Goal: Task Accomplishment & Management: Manage account settings

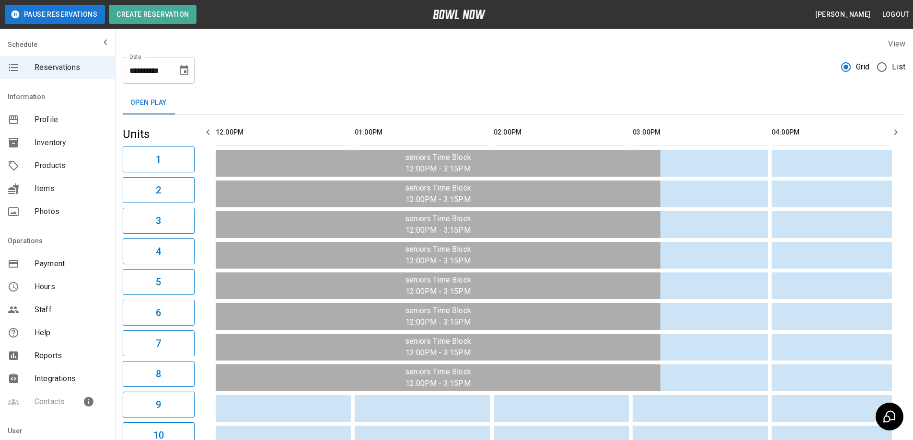
scroll to position [0, 695]
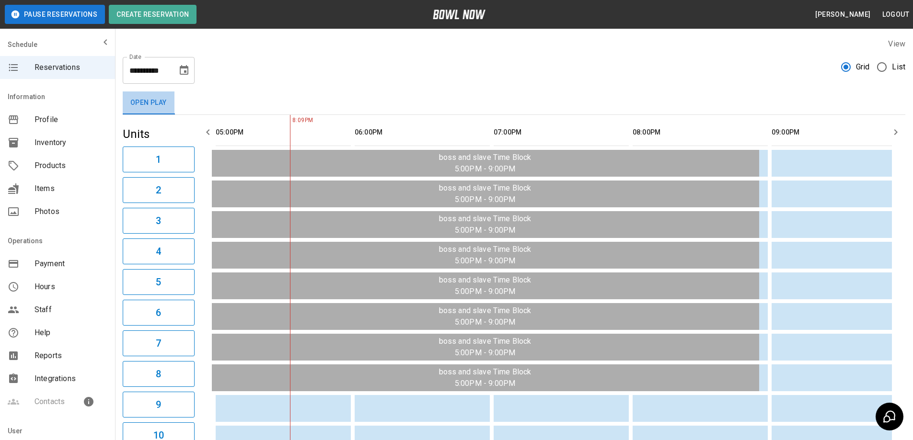
click at [155, 105] on button "Open Play" at bounding box center [149, 103] width 52 height 23
click at [56, 120] on span "Profile" at bounding box center [70, 119] width 73 height 11
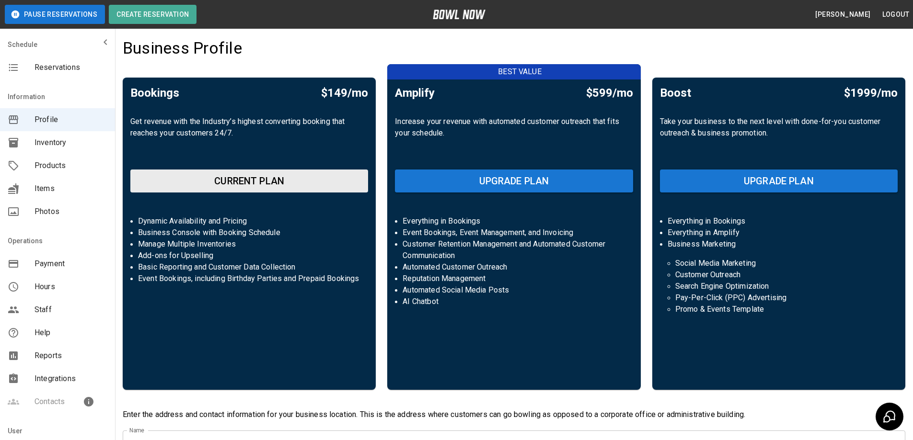
click at [62, 147] on span "Inventory" at bounding box center [70, 142] width 73 height 11
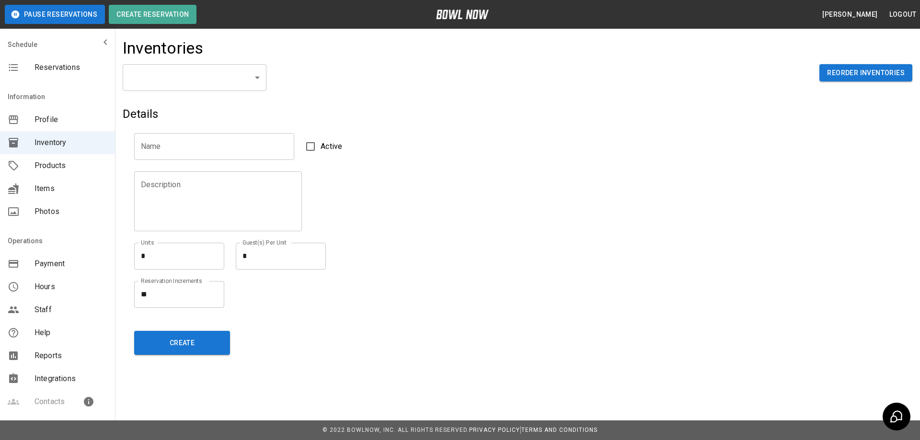
click at [246, 78] on body "Pause Reservations Create Reservation [PERSON_NAME] Logout Schedule Reservation…" at bounding box center [460, 220] width 920 height 440
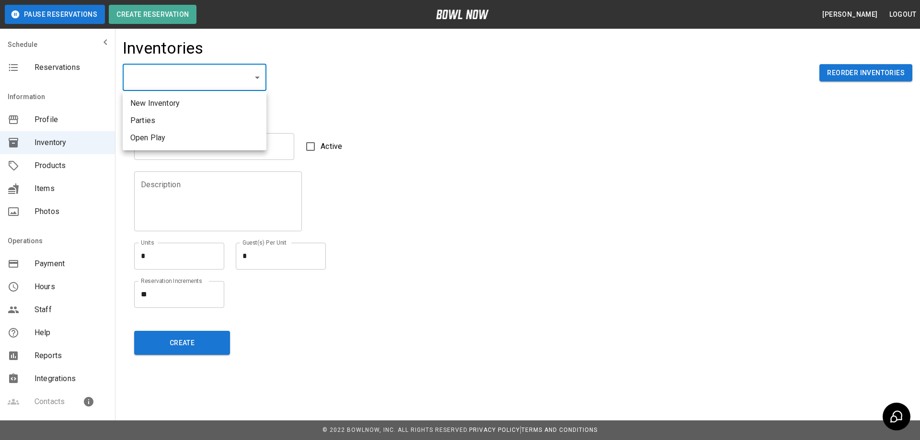
click at [189, 140] on li "Open Play" at bounding box center [195, 137] width 144 height 17
type input "**********"
type input "*********"
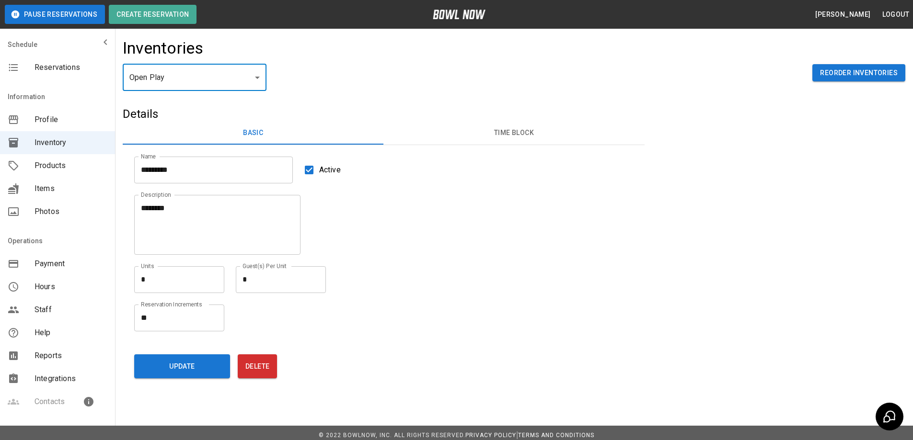
click at [504, 137] on button "Time Block" at bounding box center [513, 133] width 261 height 23
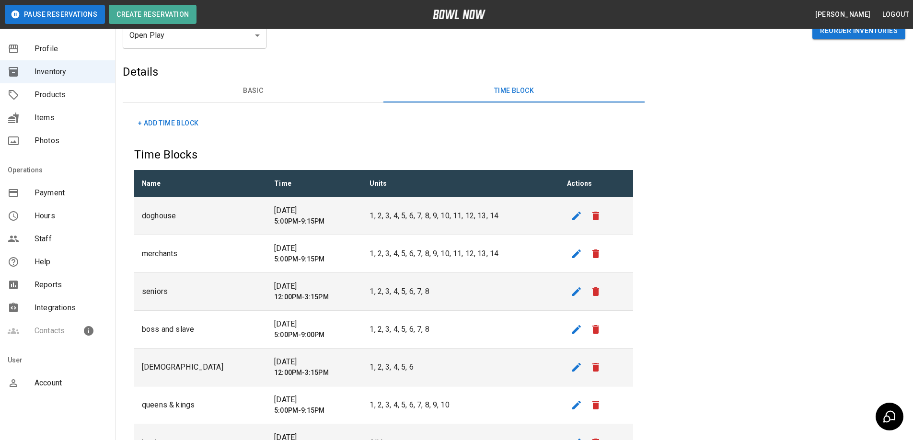
scroll to position [77, 0]
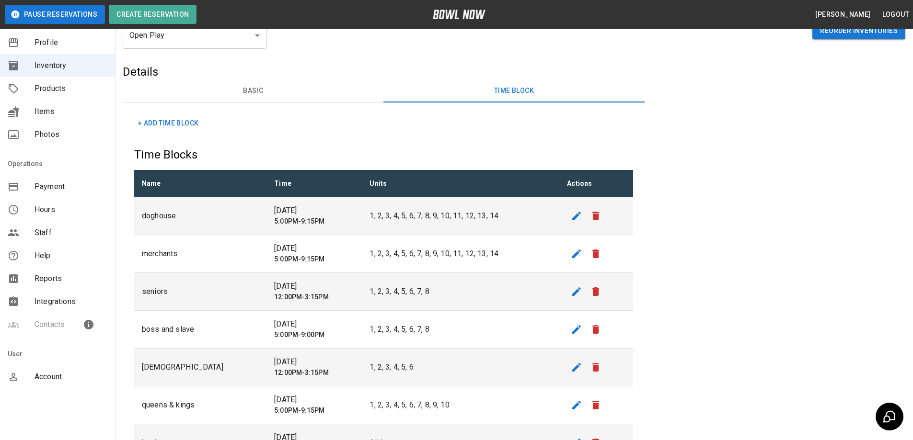
click at [59, 374] on span "Account" at bounding box center [70, 376] width 73 height 11
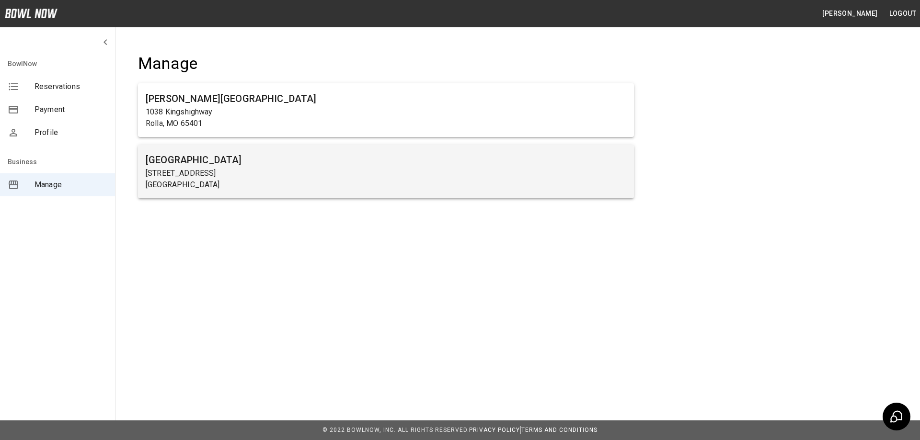
click at [195, 183] on p "[GEOGRAPHIC_DATA]" at bounding box center [386, 184] width 481 height 11
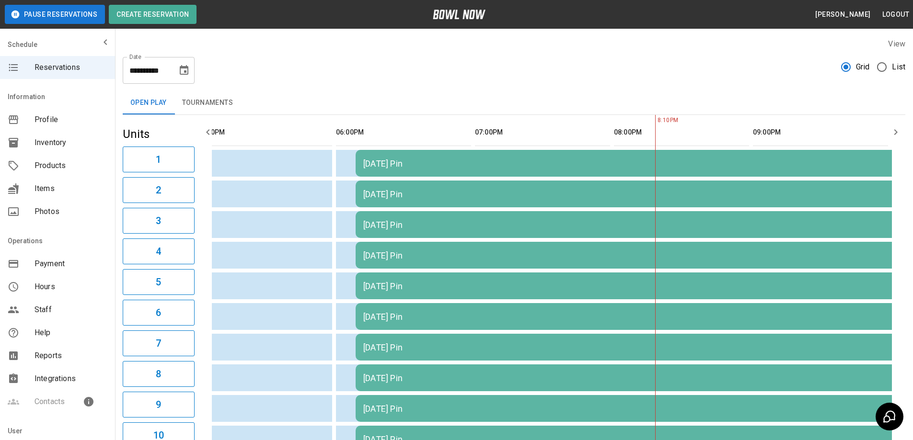
scroll to position [0, 23]
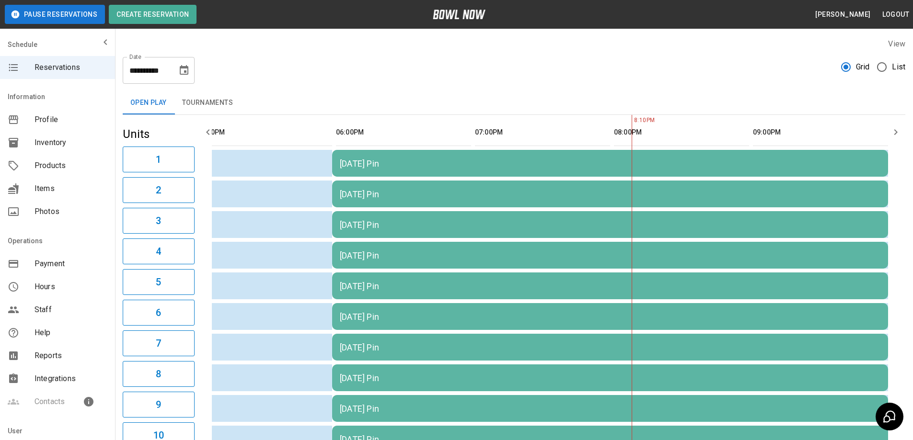
click at [52, 165] on span "Products" at bounding box center [70, 165] width 73 height 11
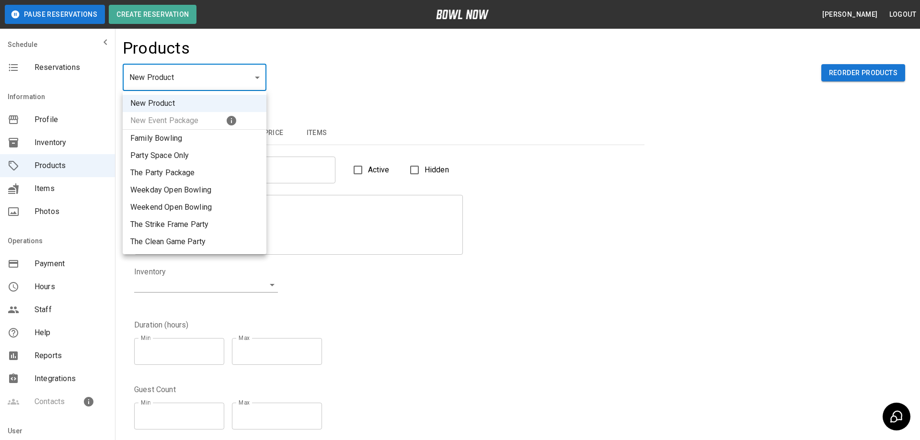
click at [234, 86] on body "Pause Reservations Create Reservation [PERSON_NAME] Logout Schedule Reservation…" at bounding box center [460, 309] width 920 height 618
click at [234, 76] on div at bounding box center [460, 220] width 920 height 440
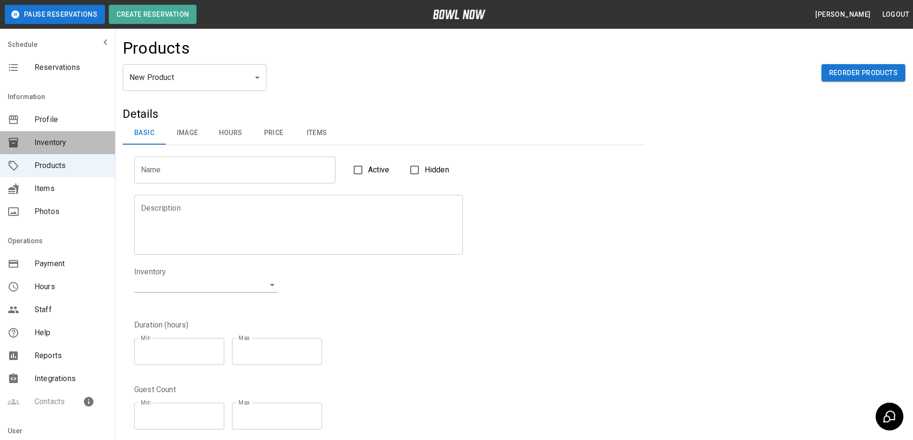
click at [61, 142] on span "Inventory" at bounding box center [70, 142] width 73 height 11
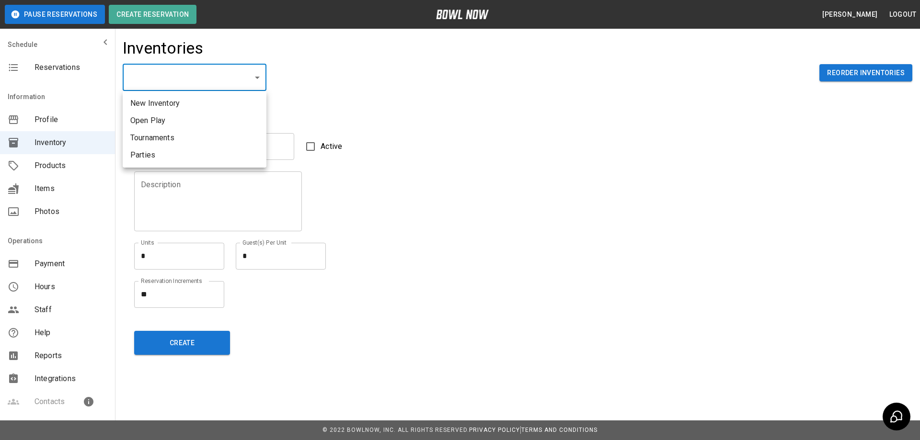
click at [225, 82] on body "Pause Reservations Create Reservation [PERSON_NAME] Logout Schedule Reservation…" at bounding box center [460, 220] width 920 height 440
click at [174, 120] on li "Open Play" at bounding box center [195, 120] width 144 height 17
type input "**********"
type input "*********"
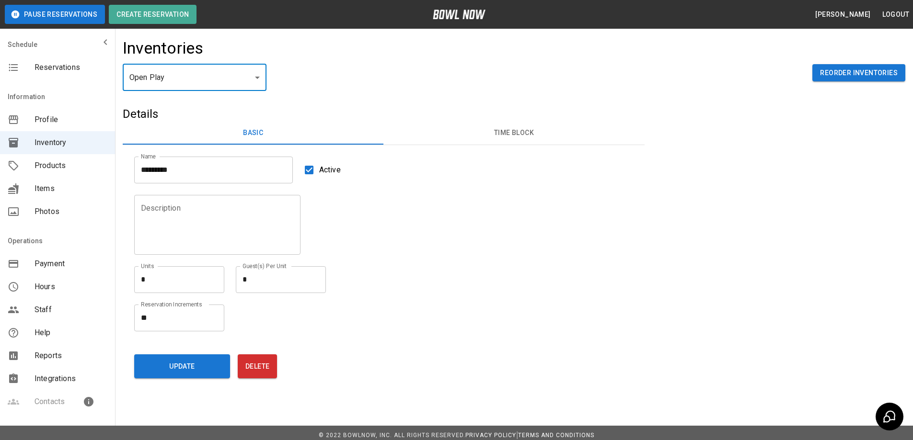
click at [515, 133] on button "Time Block" at bounding box center [513, 133] width 261 height 23
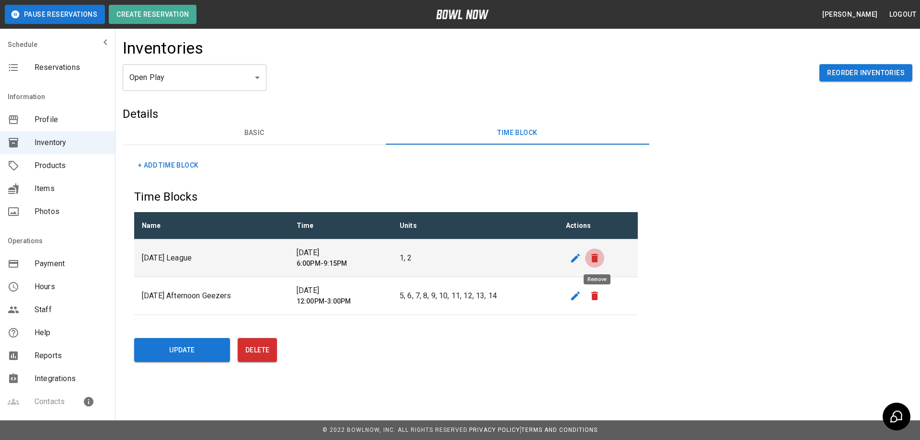
click at [596, 261] on icon "remove" at bounding box center [594, 258] width 7 height 9
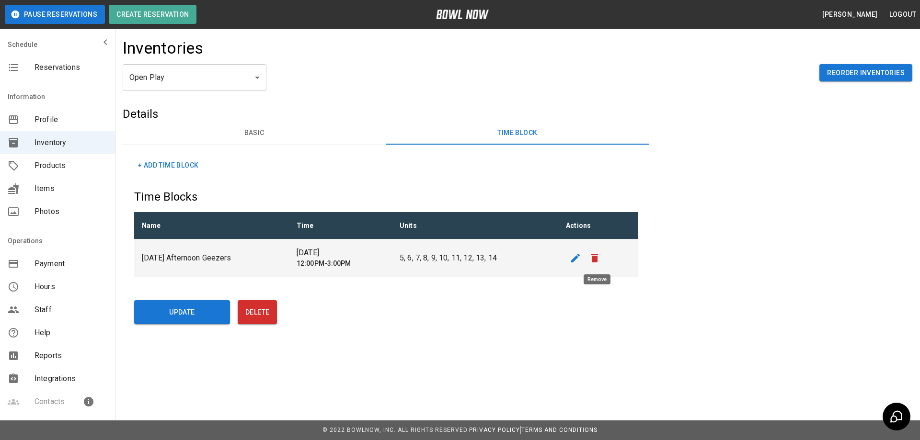
click at [596, 260] on icon "remove" at bounding box center [594, 258] width 7 height 9
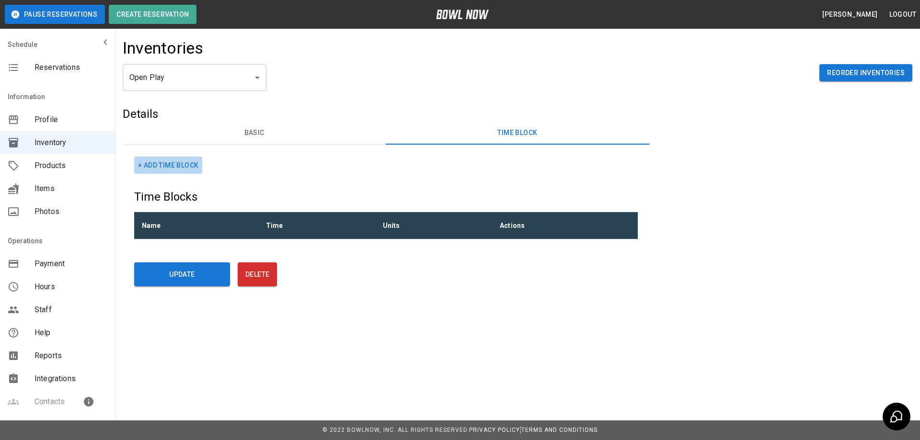
click at [186, 163] on button "+ Add Time Block" at bounding box center [168, 166] width 68 height 18
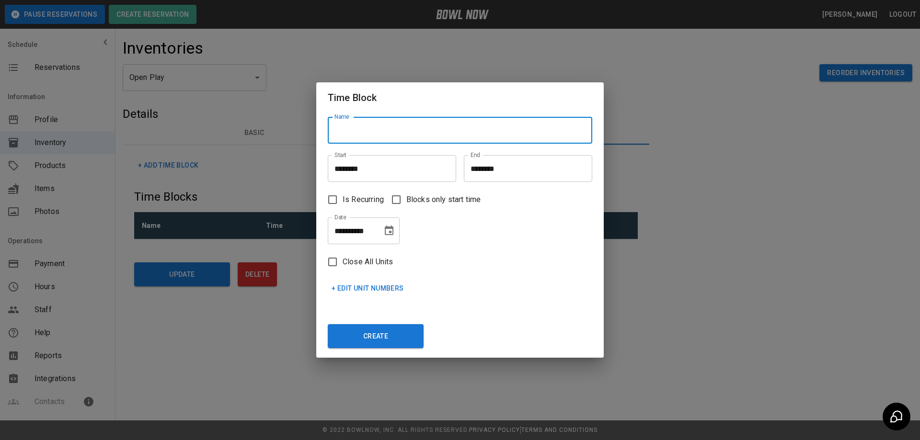
click at [369, 138] on input "Name" at bounding box center [460, 130] width 264 height 27
type input "*"
type input "**********"
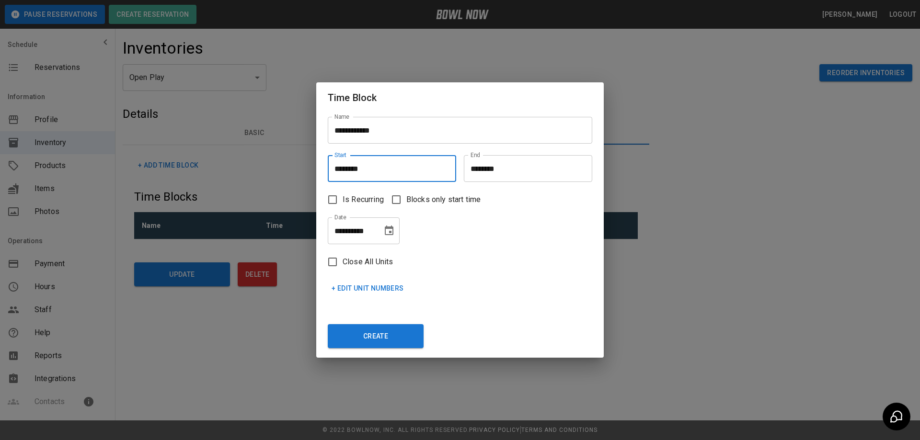
drag, startPoint x: 370, startPoint y: 169, endPoint x: 327, endPoint y: 168, distance: 43.6
click at [327, 168] on div "Start ******** Start" at bounding box center [388, 165] width 136 height 34
drag, startPoint x: 374, startPoint y: 169, endPoint x: 317, endPoint y: 171, distance: 56.6
click at [317, 170] on div "**********" at bounding box center [459, 235] width 287 height 245
click at [339, 172] on input "********" at bounding box center [389, 168] width 122 height 27
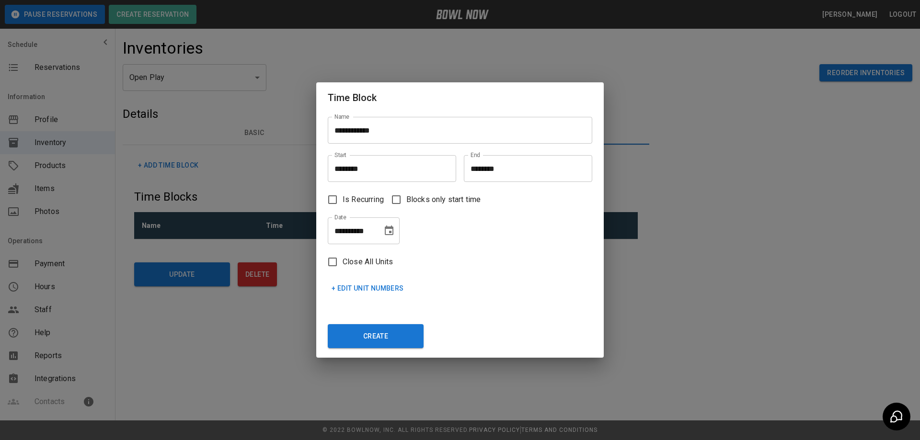
type input "********"
drag, startPoint x: 508, startPoint y: 169, endPoint x: 467, endPoint y: 174, distance: 41.6
click at [467, 174] on input "********" at bounding box center [525, 168] width 122 height 27
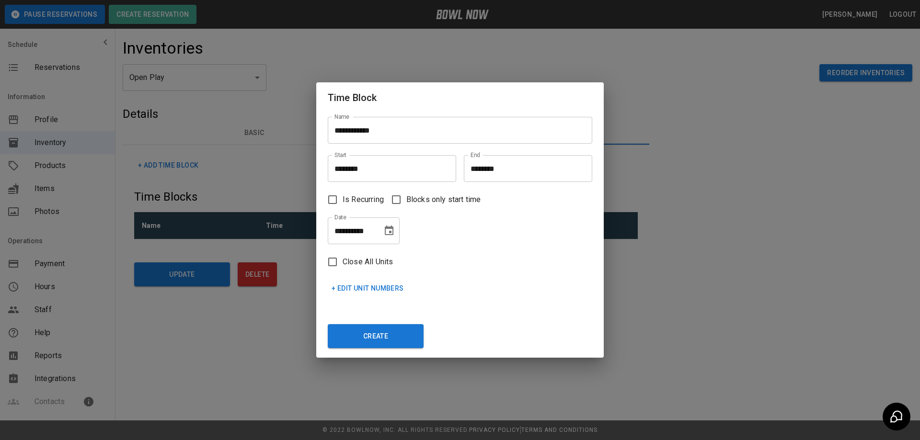
type input "********"
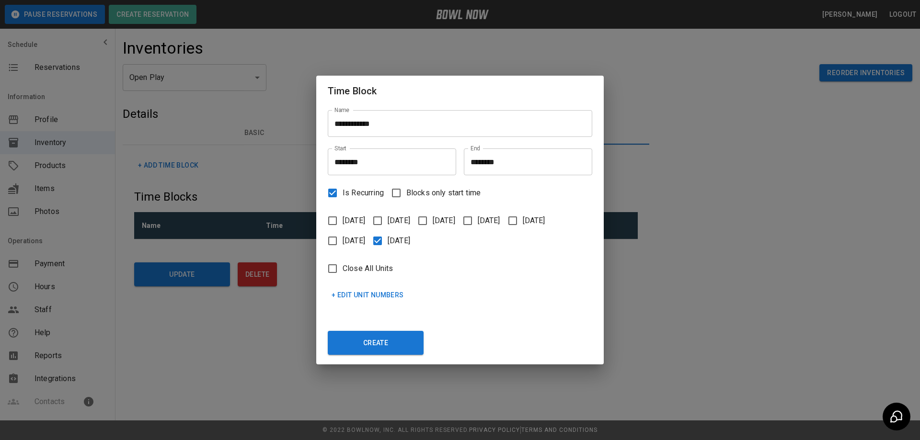
click at [369, 294] on button "+ Edit Unit Numbers" at bounding box center [368, 295] width 80 height 18
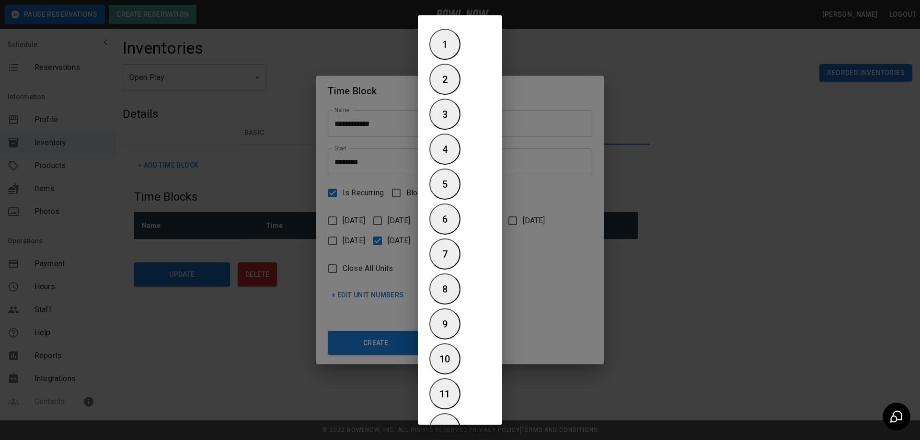
click at [430, 52] on h6 "1" at bounding box center [444, 44] width 29 height 15
click at [443, 87] on h6 "2" at bounding box center [444, 79] width 29 height 15
click at [459, 122] on h6 "3" at bounding box center [444, 114] width 29 height 15
click at [459, 142] on h6 "4" at bounding box center [444, 149] width 29 height 15
click at [430, 177] on h6 "5" at bounding box center [444, 184] width 29 height 15
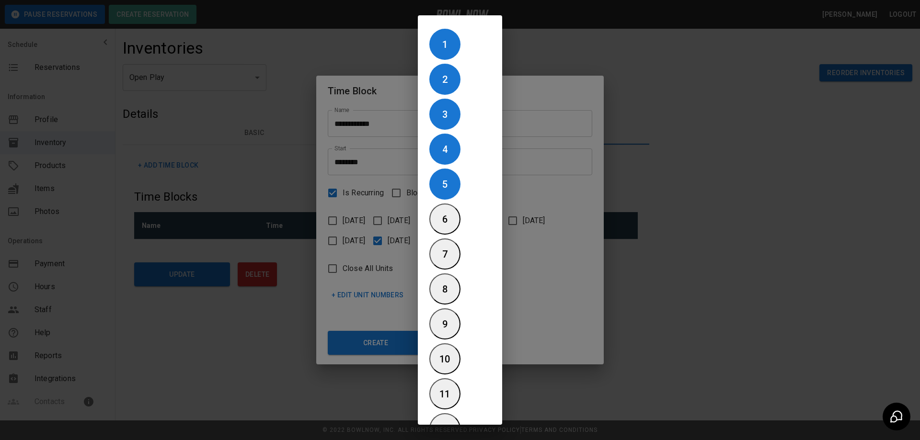
click at [439, 212] on h6 "6" at bounding box center [444, 219] width 29 height 15
click at [459, 247] on h6 "7" at bounding box center [444, 254] width 29 height 15
click at [459, 282] on h6 "8" at bounding box center [444, 289] width 29 height 15
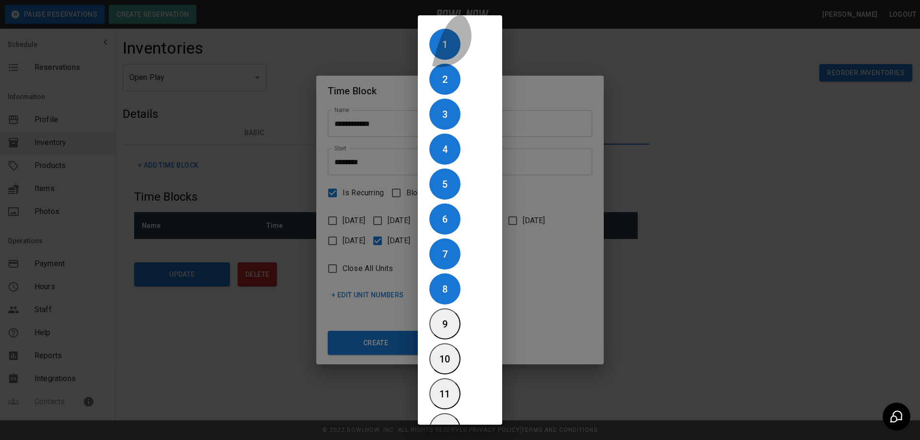
click at [430, 317] on h6 "9" at bounding box center [444, 324] width 29 height 15
click at [436, 352] on h6 "10" at bounding box center [444, 359] width 29 height 15
click at [459, 387] on h6 "11" at bounding box center [444, 394] width 29 height 15
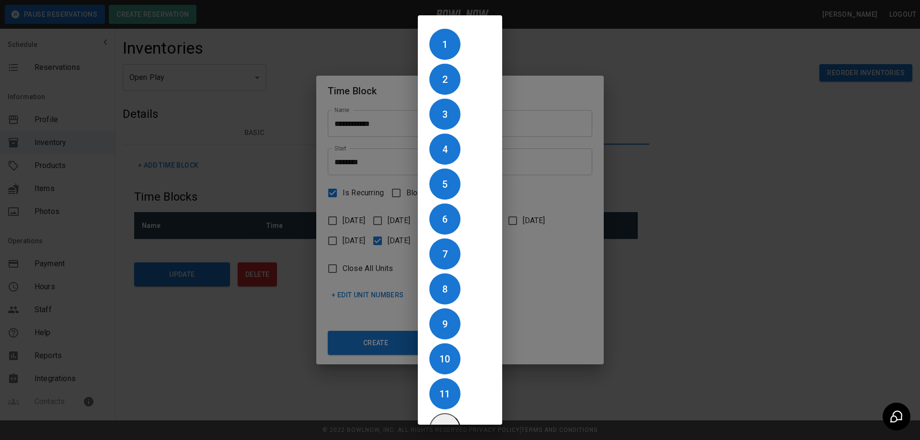
click at [459, 422] on h6 "12" at bounding box center [444, 429] width 29 height 15
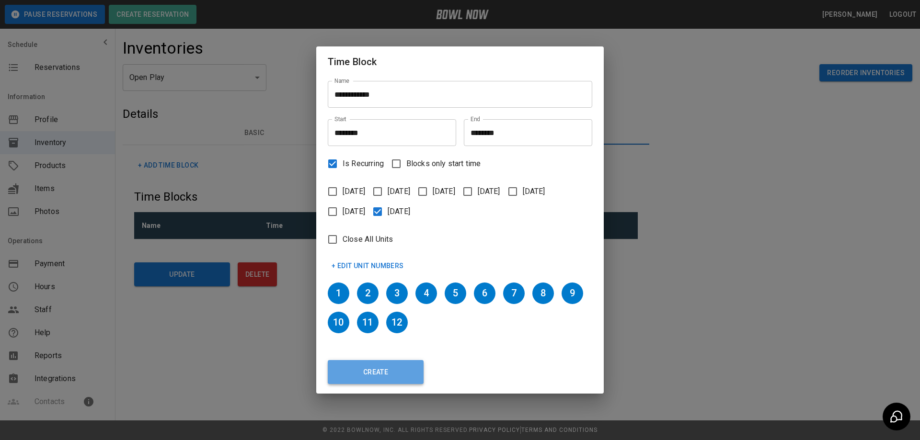
click at [371, 370] on button "Create" at bounding box center [376, 372] width 96 height 24
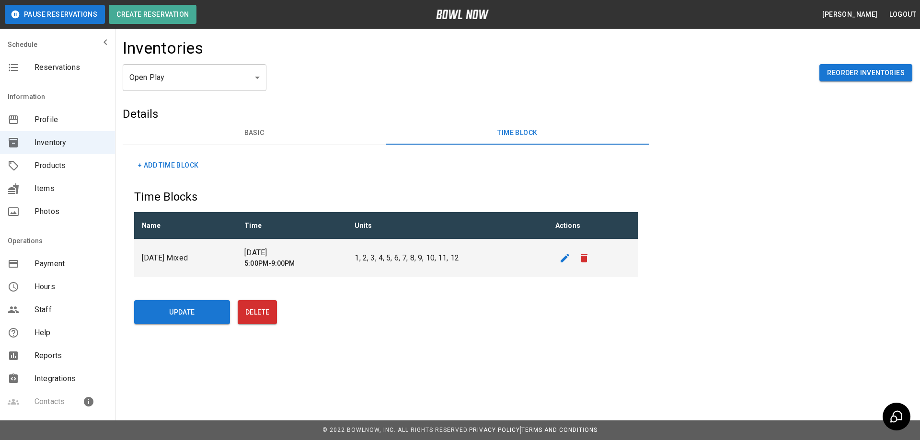
click at [71, 67] on span "Reservations" at bounding box center [70, 67] width 73 height 11
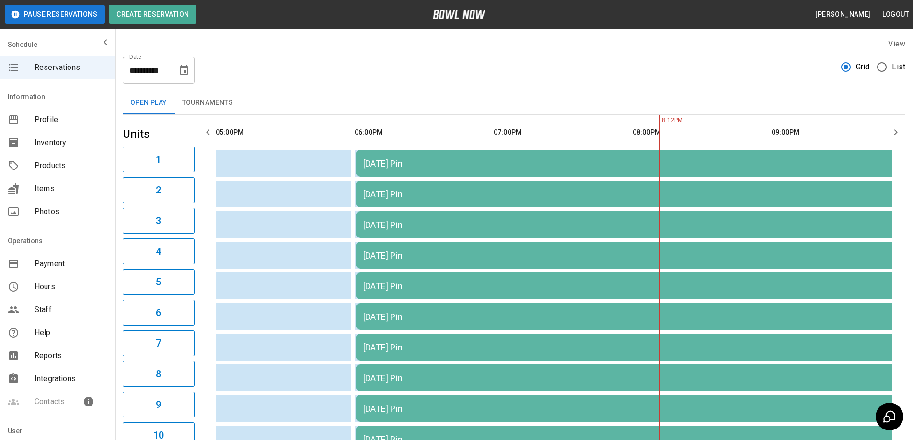
scroll to position [0, 23]
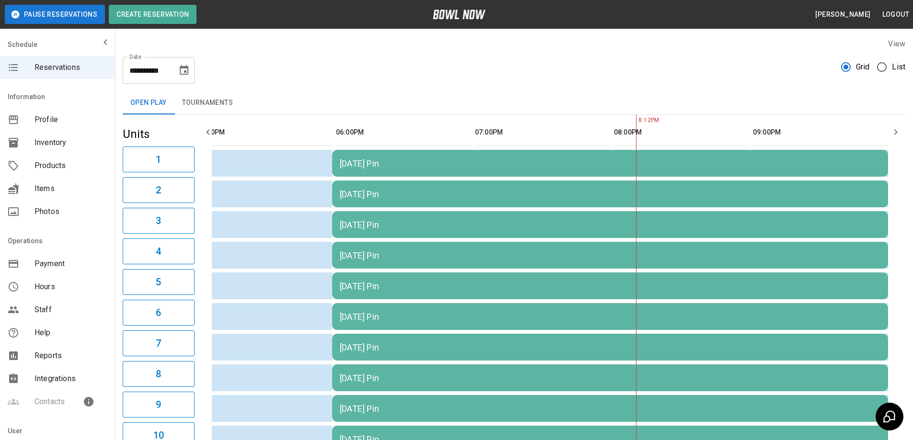
click at [184, 68] on icon "Choose date, selected date is Aug 15, 2025" at bounding box center [184, 70] width 9 height 10
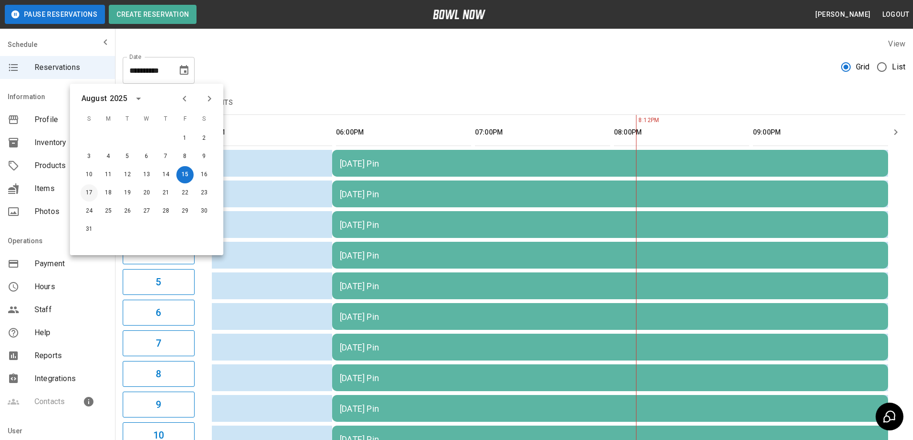
click at [90, 192] on button "17" at bounding box center [88, 192] width 17 height 17
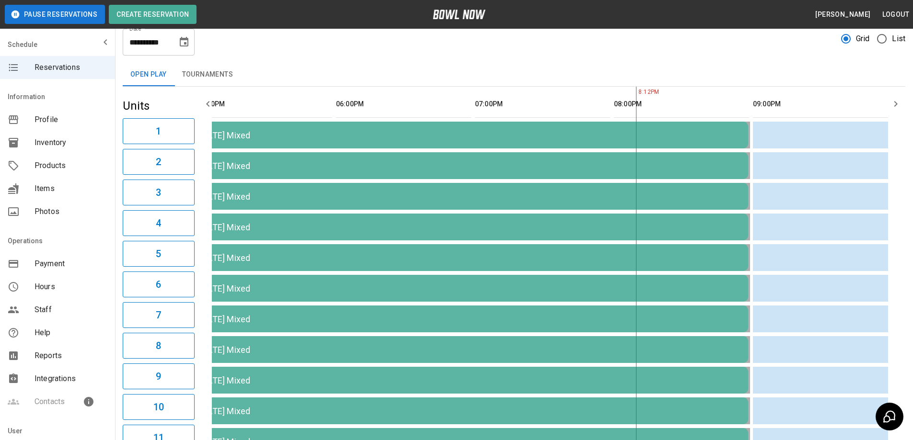
scroll to position [0, 0]
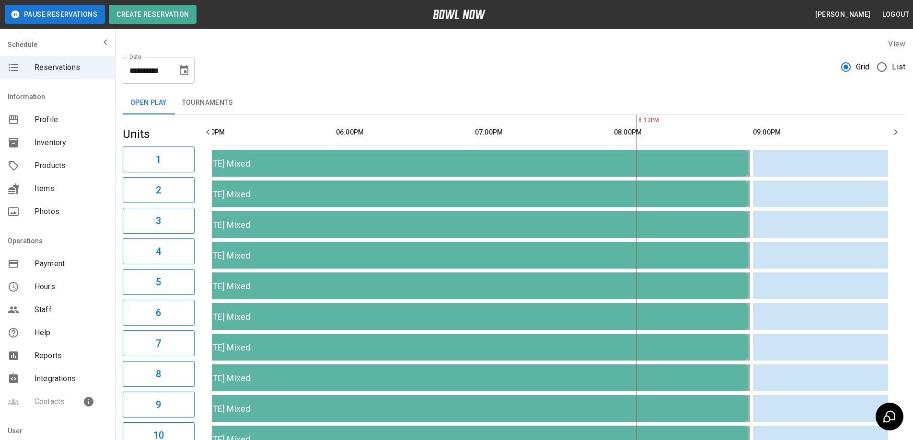
click at [182, 73] on icon "Choose date, selected date is Aug 17, 2025" at bounding box center [183, 70] width 11 height 11
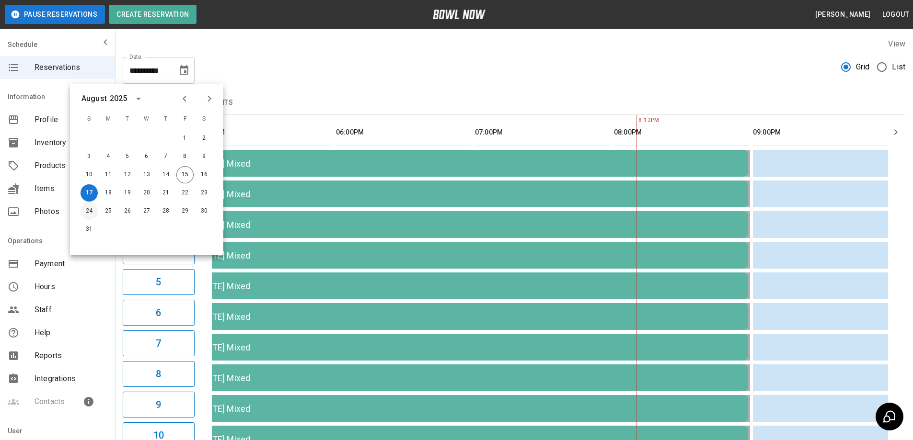
click at [90, 210] on button "24" at bounding box center [88, 211] width 17 height 17
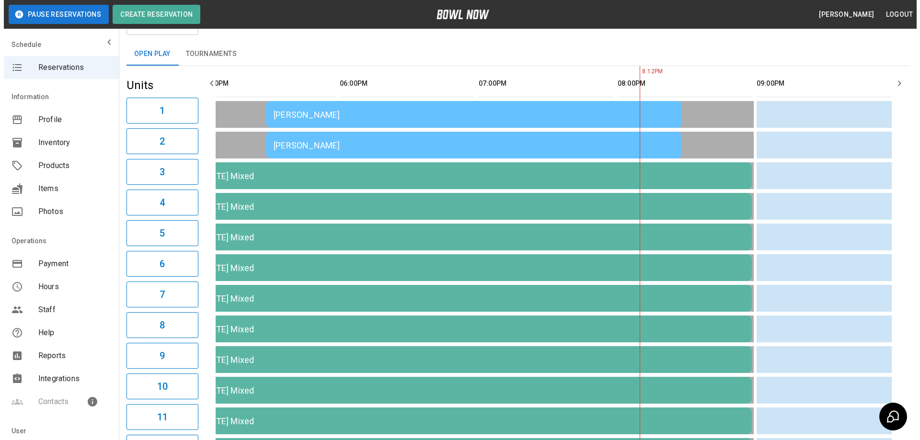
scroll to position [48, 0]
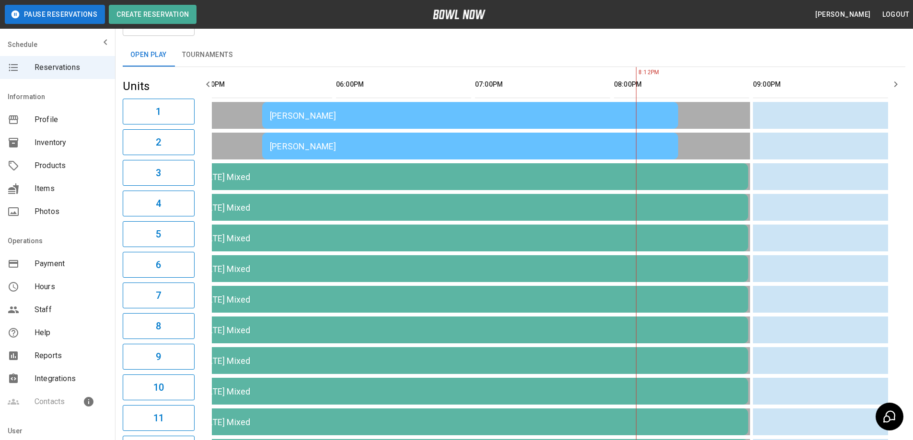
click at [401, 113] on div "[PERSON_NAME]" at bounding box center [470, 116] width 401 height 10
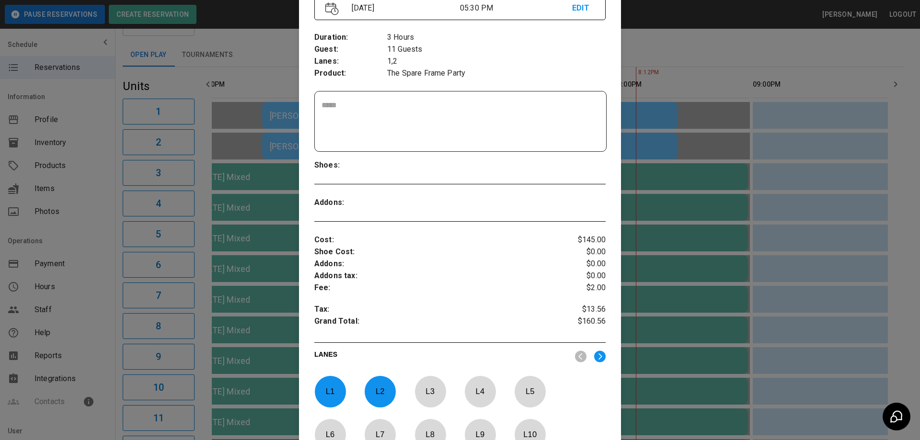
scroll to position [303, 0]
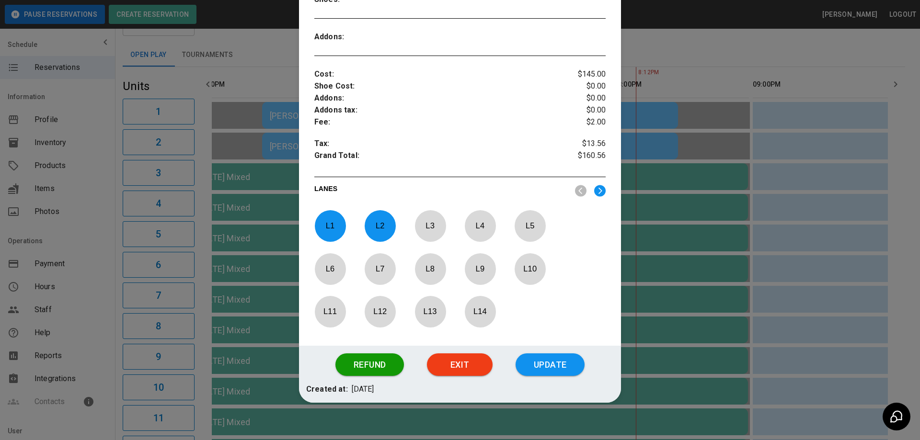
click at [334, 231] on p "L 1" at bounding box center [330, 226] width 32 height 23
click at [381, 229] on p "L 2" at bounding box center [380, 226] width 32 height 23
click at [598, 193] on img at bounding box center [599, 191] width 11 height 12
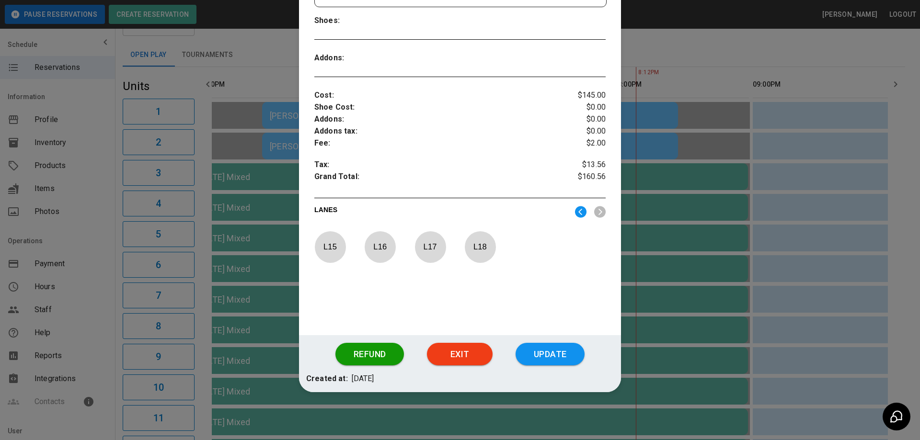
scroll to position [282, 0]
click at [442, 252] on p "L 17" at bounding box center [430, 247] width 32 height 23
click at [478, 245] on p "L 18" at bounding box center [480, 247] width 32 height 23
click at [561, 355] on button "Update" at bounding box center [549, 354] width 69 height 23
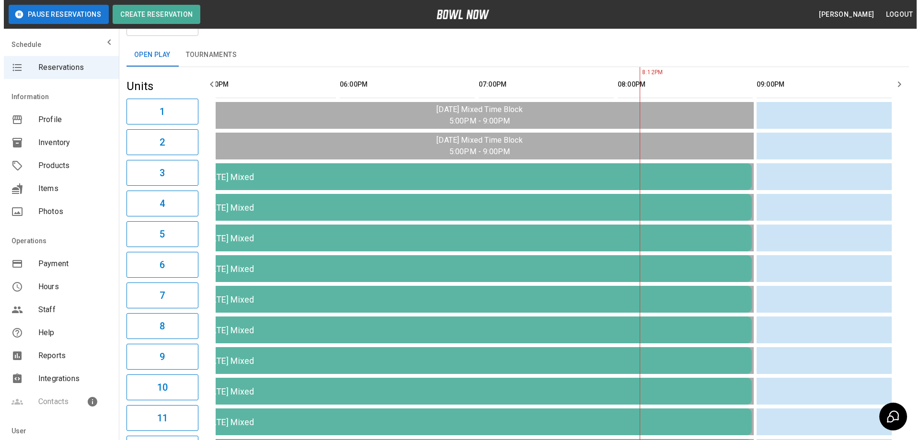
scroll to position [0, 16]
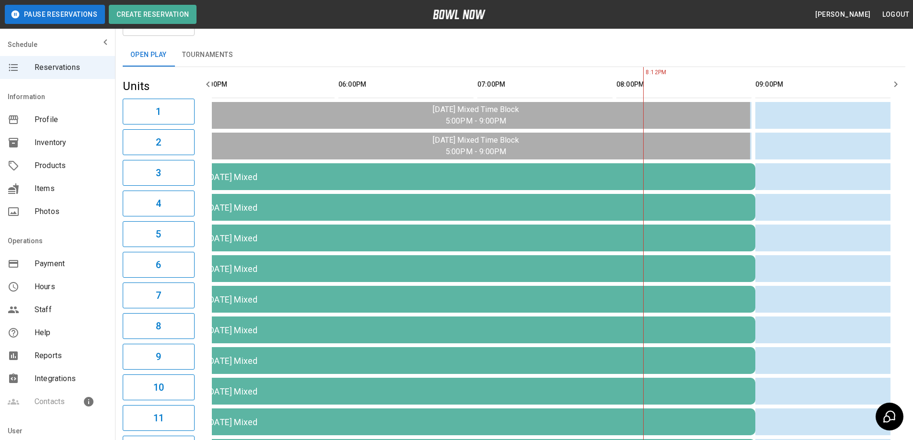
click at [315, 179] on div "[DATE] Mixed" at bounding box center [477, 177] width 540 height 10
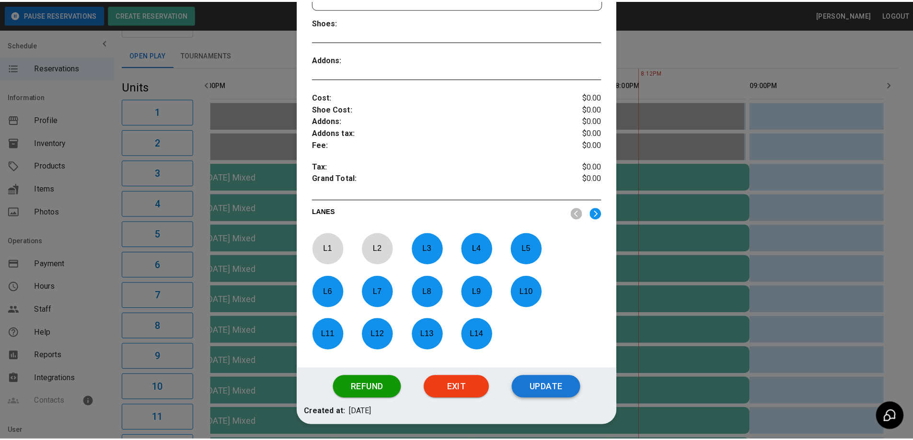
scroll to position [303, 0]
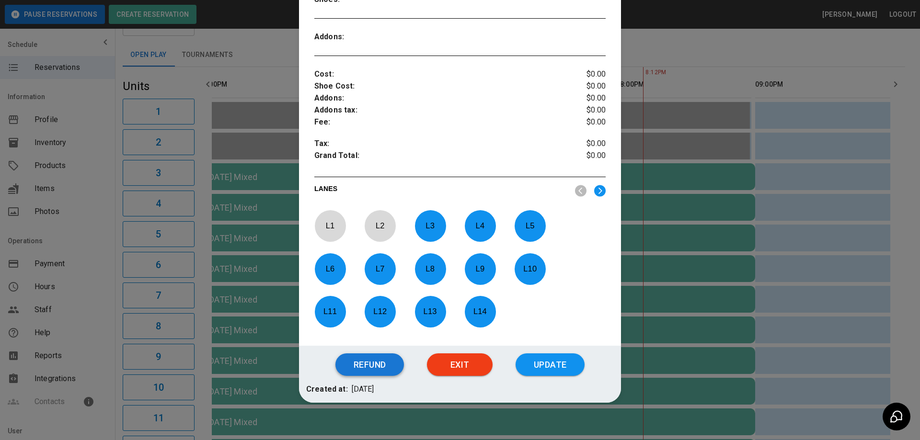
click at [378, 366] on button "Refund" at bounding box center [369, 365] width 69 height 23
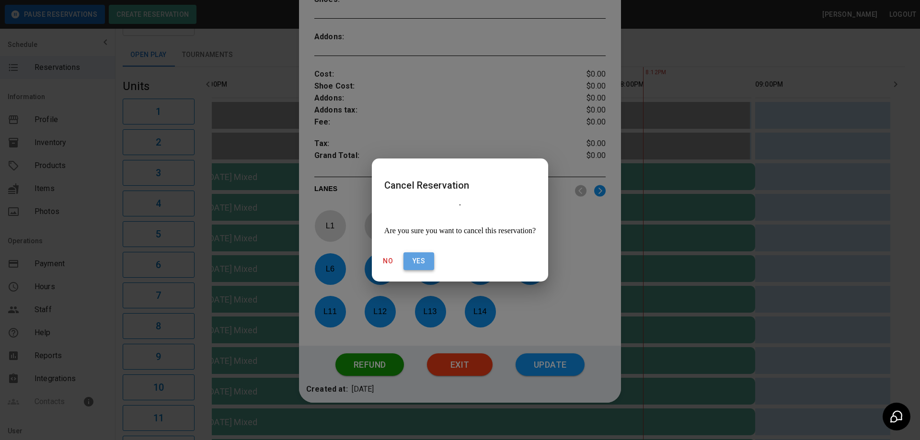
click at [434, 252] on button "Yes" at bounding box center [418, 261] width 31 height 18
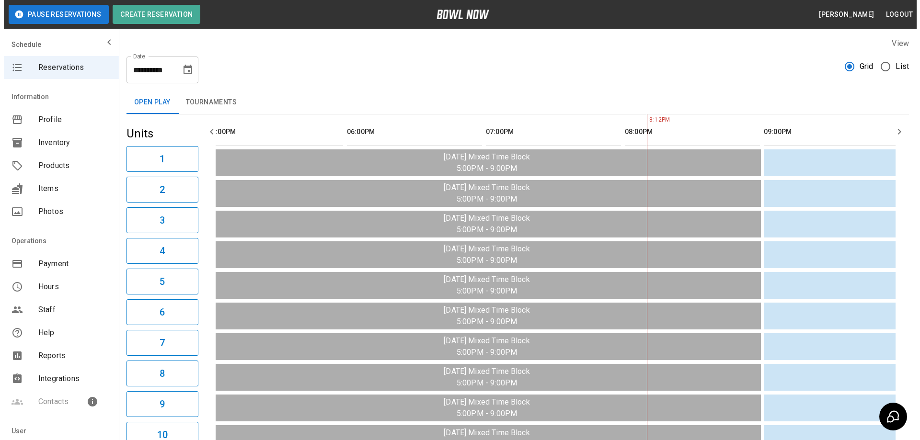
scroll to position [0, 0]
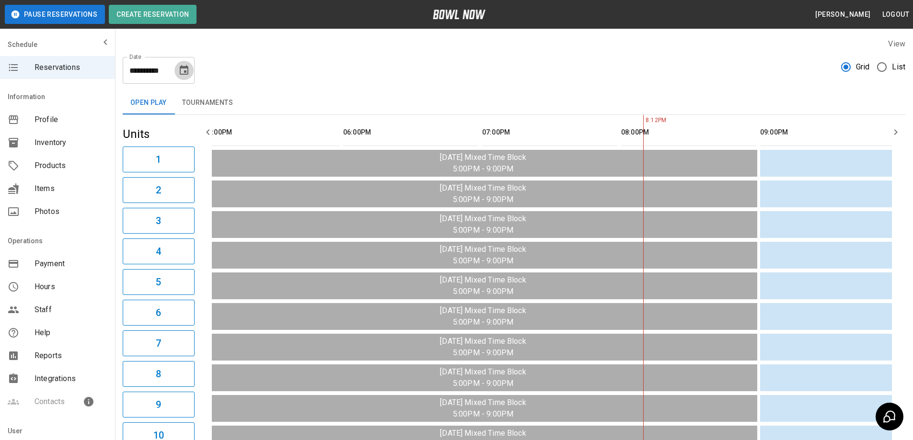
click at [179, 73] on icon "Choose date, selected date is Aug 24, 2025" at bounding box center [183, 70] width 11 height 11
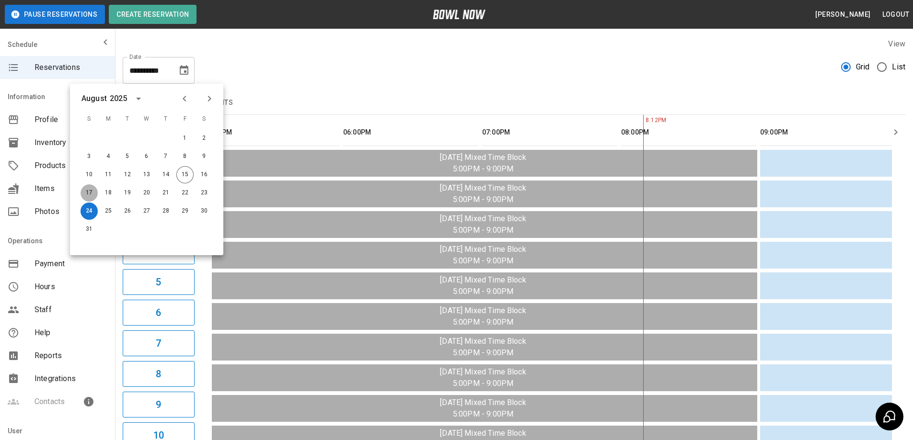
click at [90, 193] on button "17" at bounding box center [88, 192] width 17 height 17
type input "**********"
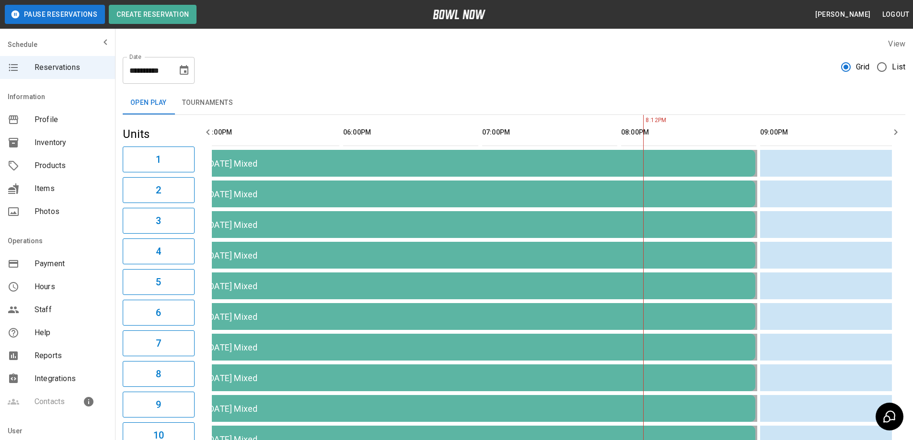
click at [390, 166] on div "[DATE] Mixed" at bounding box center [477, 164] width 540 height 10
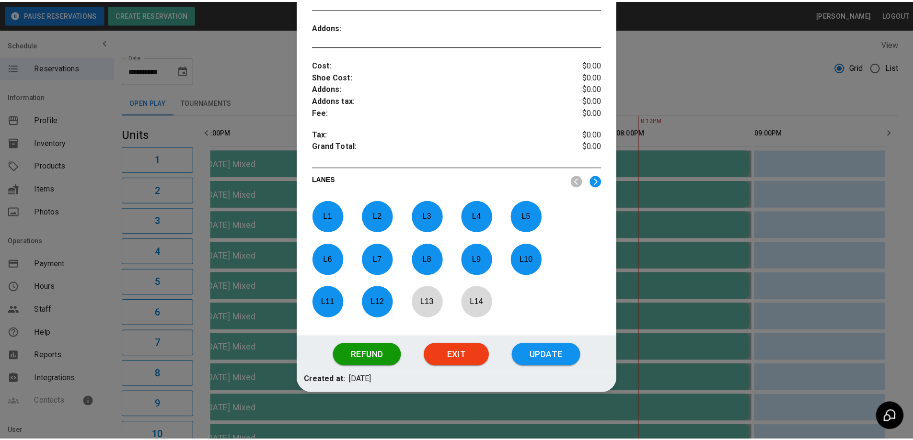
scroll to position [313, 0]
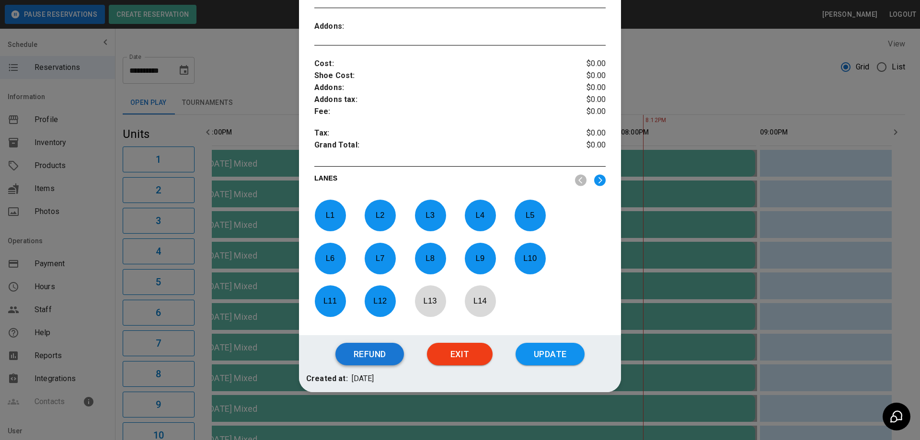
click at [385, 361] on button "Refund" at bounding box center [369, 354] width 69 height 23
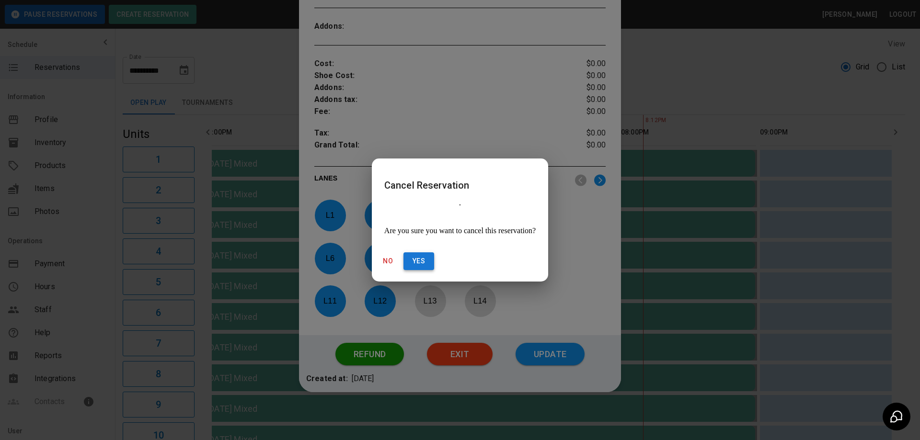
click at [434, 252] on button "Yes" at bounding box center [418, 261] width 31 height 18
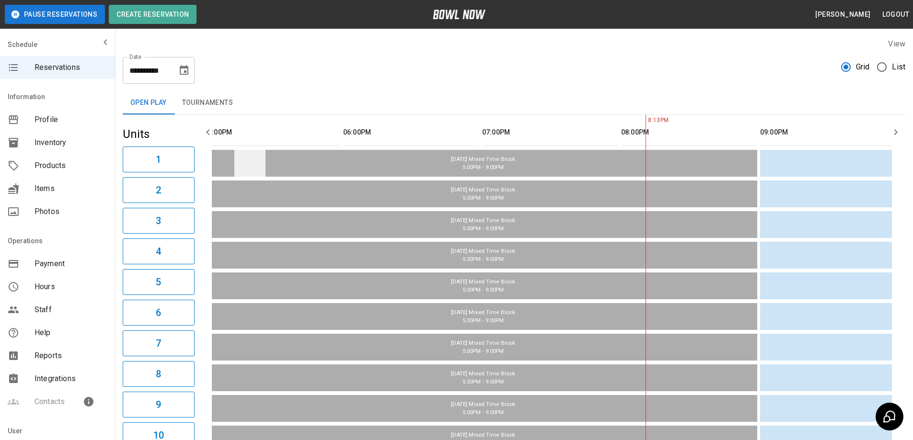
click at [260, 160] on td "sticky table" at bounding box center [249, 163] width 31 height 27
click at [222, 163] on td "sticky table" at bounding box center [214, 163] width 31 height 27
click at [264, 170] on td "sticky table" at bounding box center [249, 163] width 31 height 27
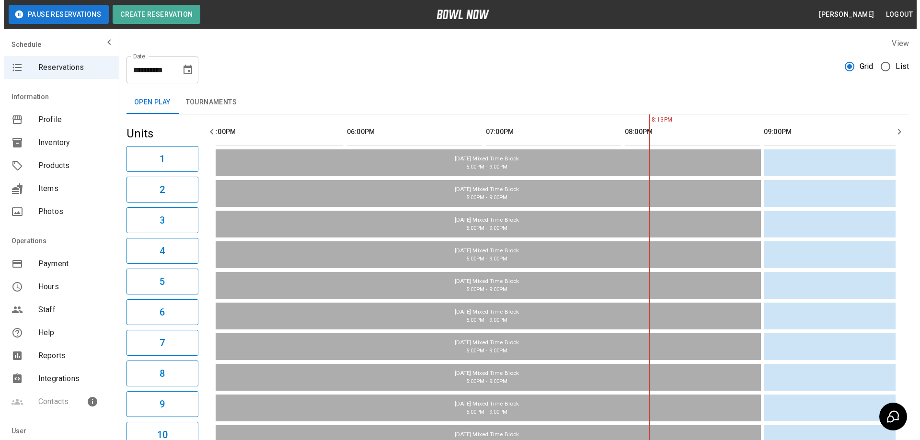
scroll to position [0, 0]
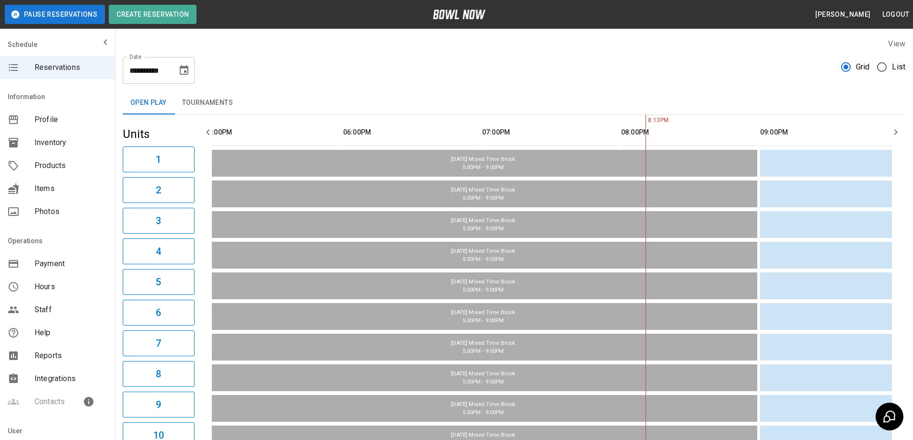
click at [67, 165] on span "Products" at bounding box center [70, 165] width 73 height 11
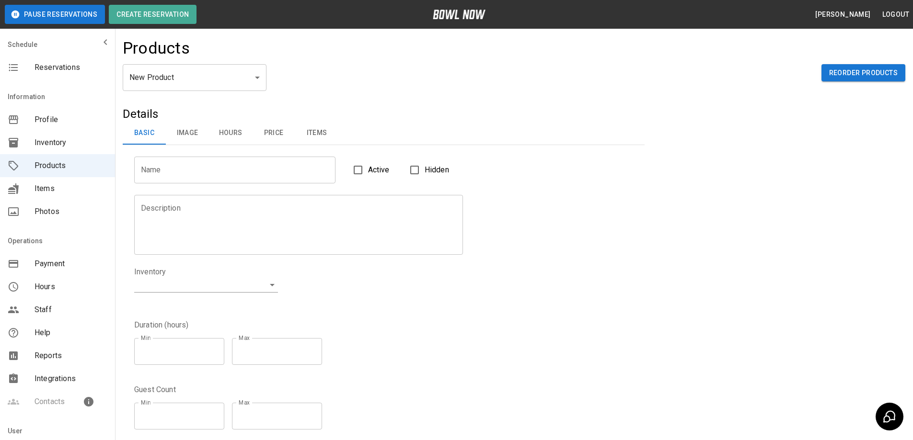
click at [247, 69] on body "Pause Reservations Create Reservation [PERSON_NAME] Logout Schedule Reservation…" at bounding box center [456, 309] width 913 height 618
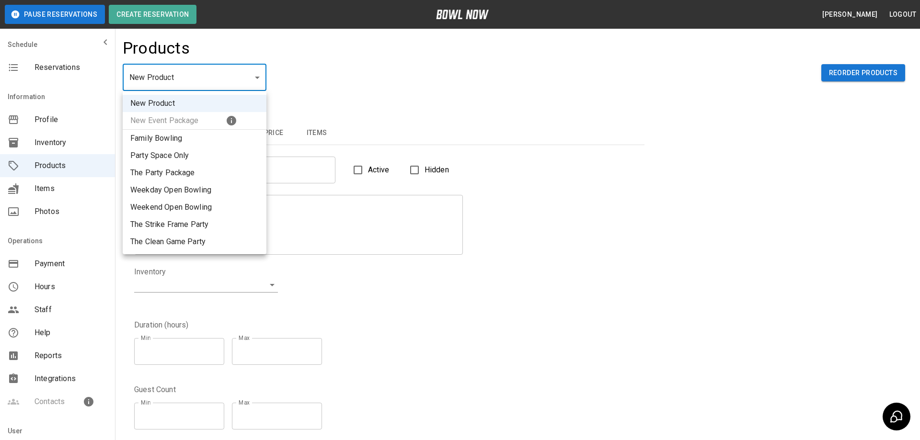
click at [348, 80] on div at bounding box center [460, 220] width 920 height 440
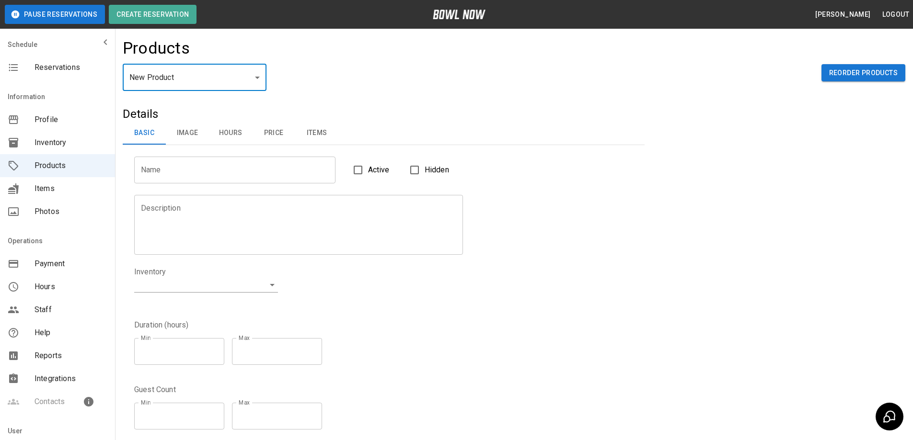
click at [63, 144] on span "Inventory" at bounding box center [70, 142] width 73 height 11
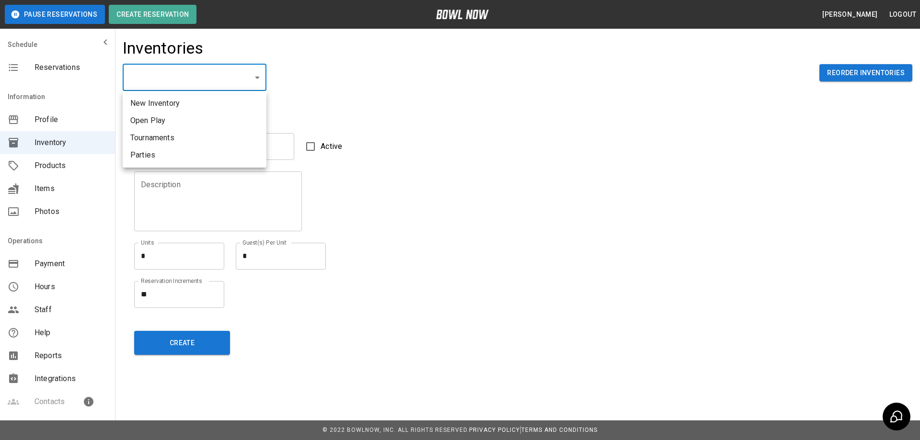
click at [262, 87] on body "Pause Reservations Create Reservation [PERSON_NAME] Logout Schedule Reservation…" at bounding box center [460, 220] width 920 height 440
click at [216, 121] on li "Open Play" at bounding box center [195, 120] width 144 height 17
type input "**********"
type input "*********"
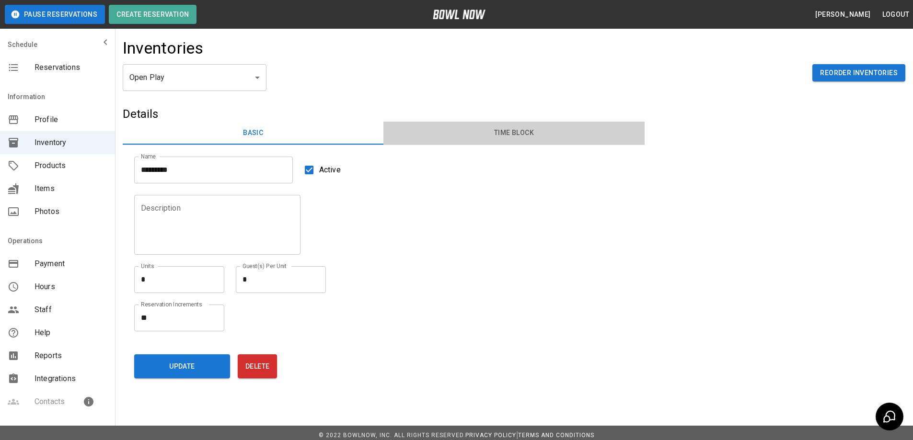
click at [507, 131] on button "Time Block" at bounding box center [513, 133] width 261 height 23
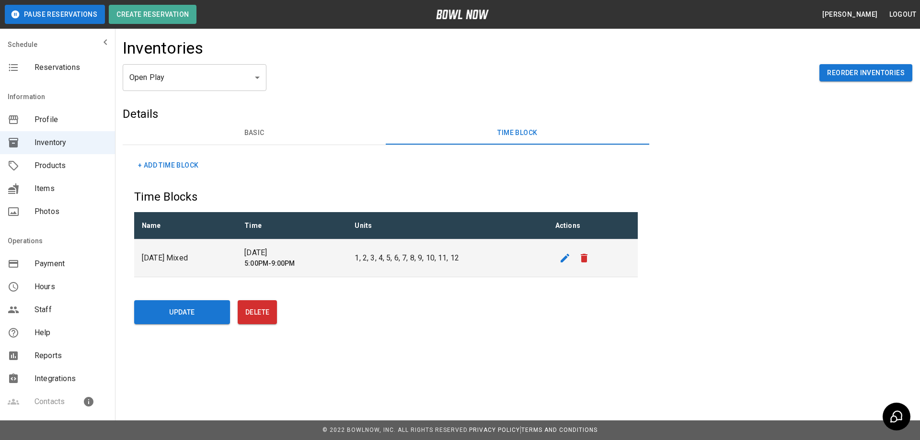
click at [563, 263] on icon "edit" at bounding box center [564, 257] width 11 height 11
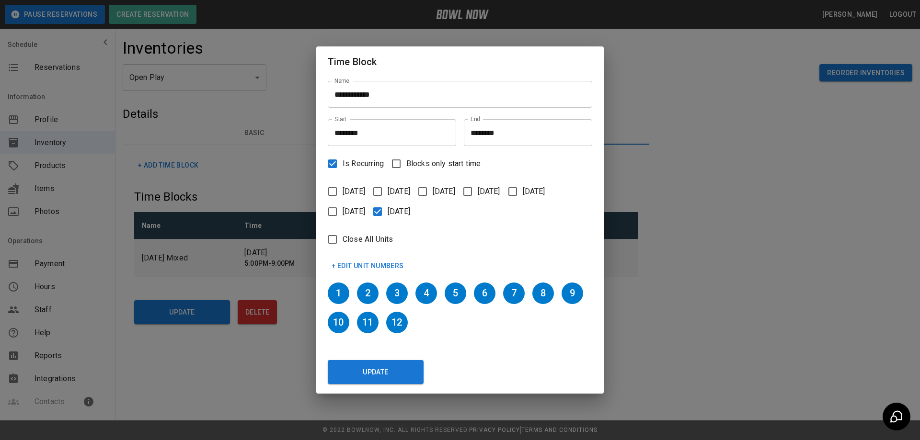
click at [666, 118] on div "**********" at bounding box center [460, 220] width 920 height 440
